Goal: Task Accomplishment & Management: Use online tool/utility

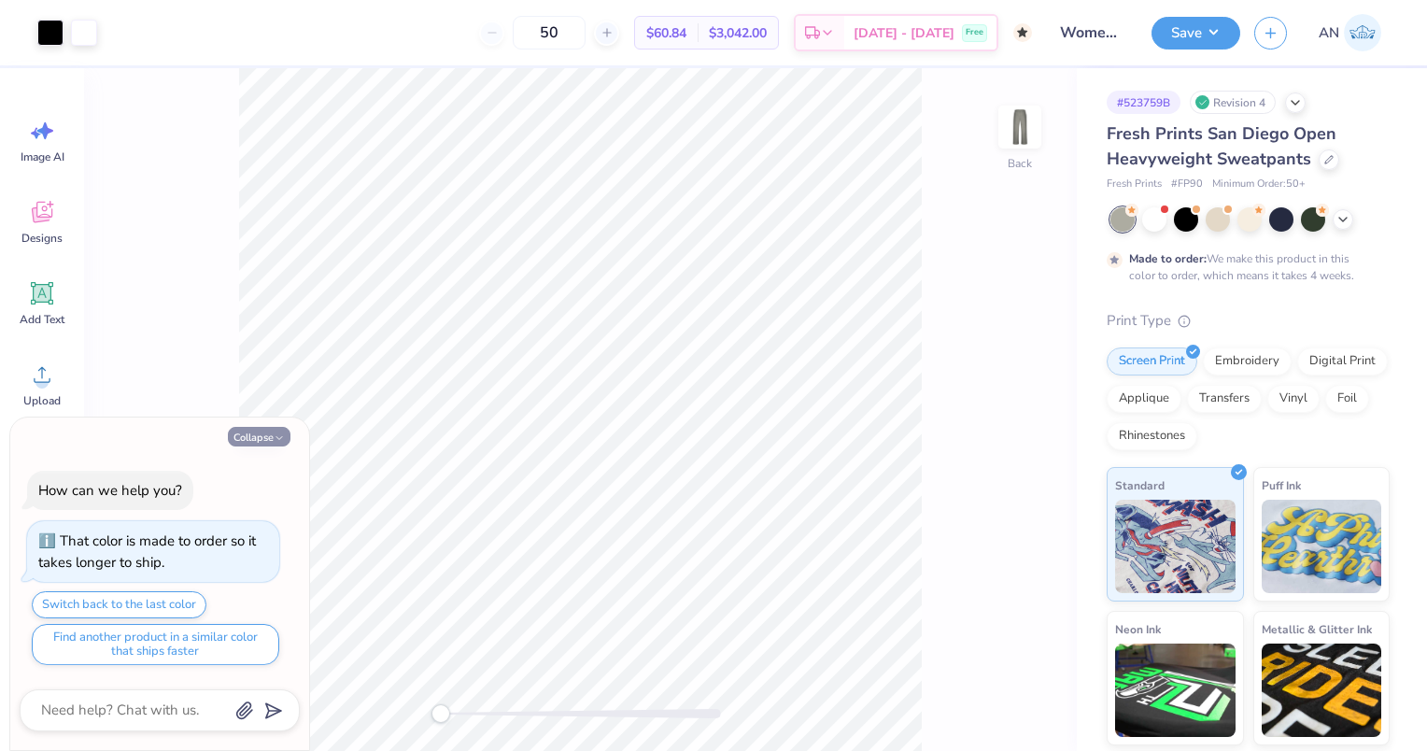
click at [250, 436] on button "Collapse" at bounding box center [259, 437] width 63 height 20
type textarea "x"
